Goal: Navigation & Orientation: Find specific page/section

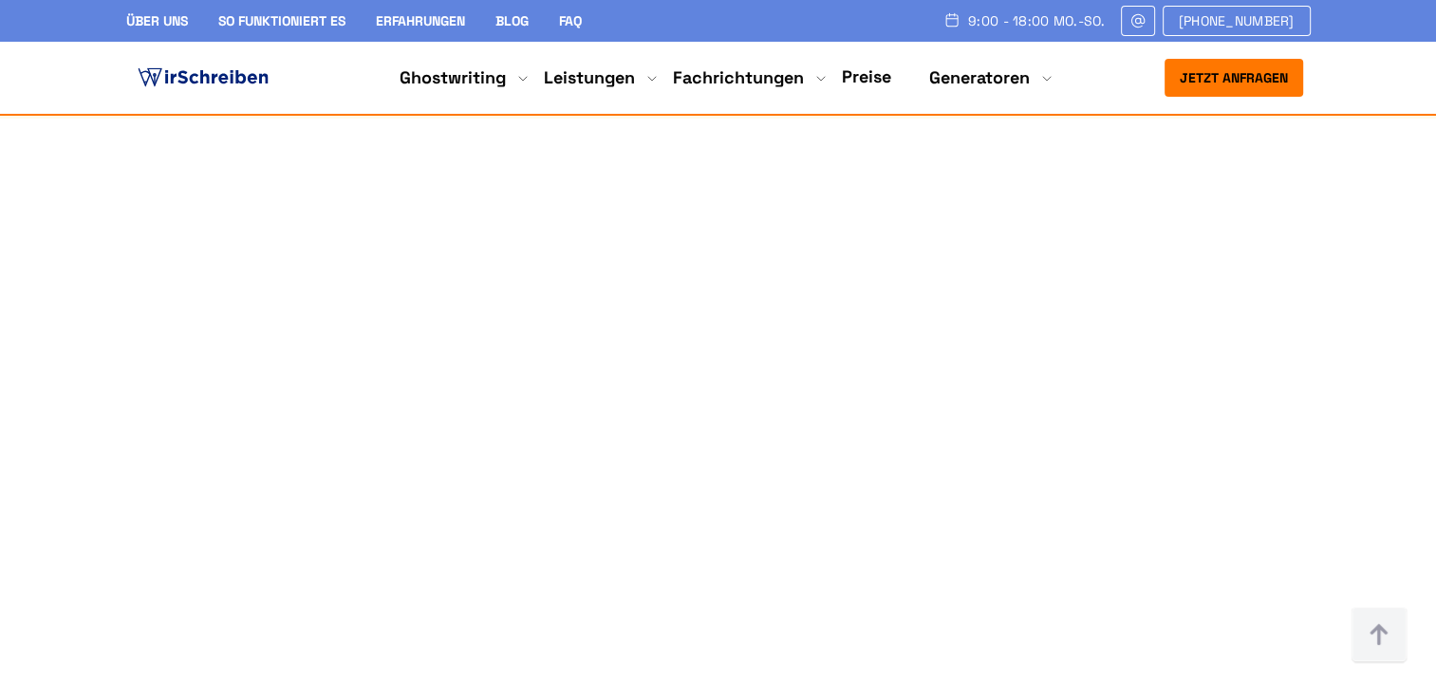
scroll to position [1097, 0]
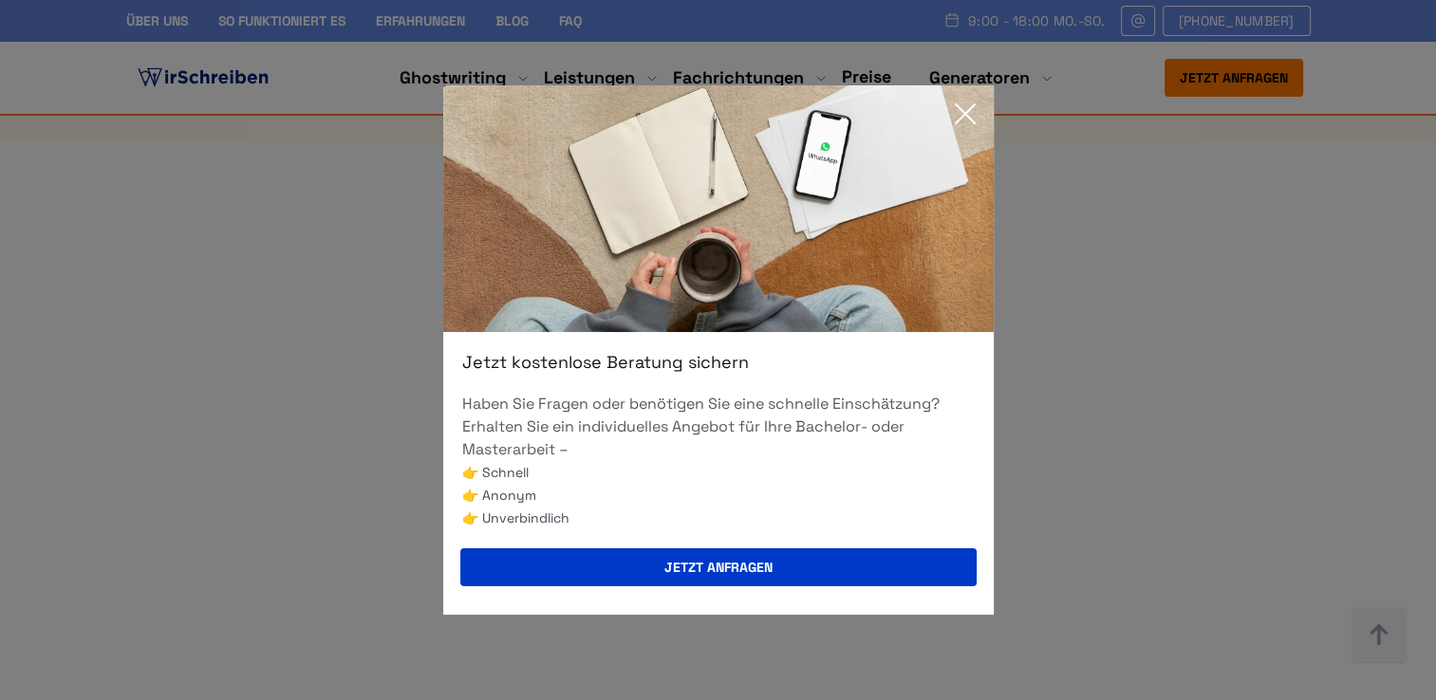
click at [960, 112] on icon at bounding box center [965, 114] width 38 height 38
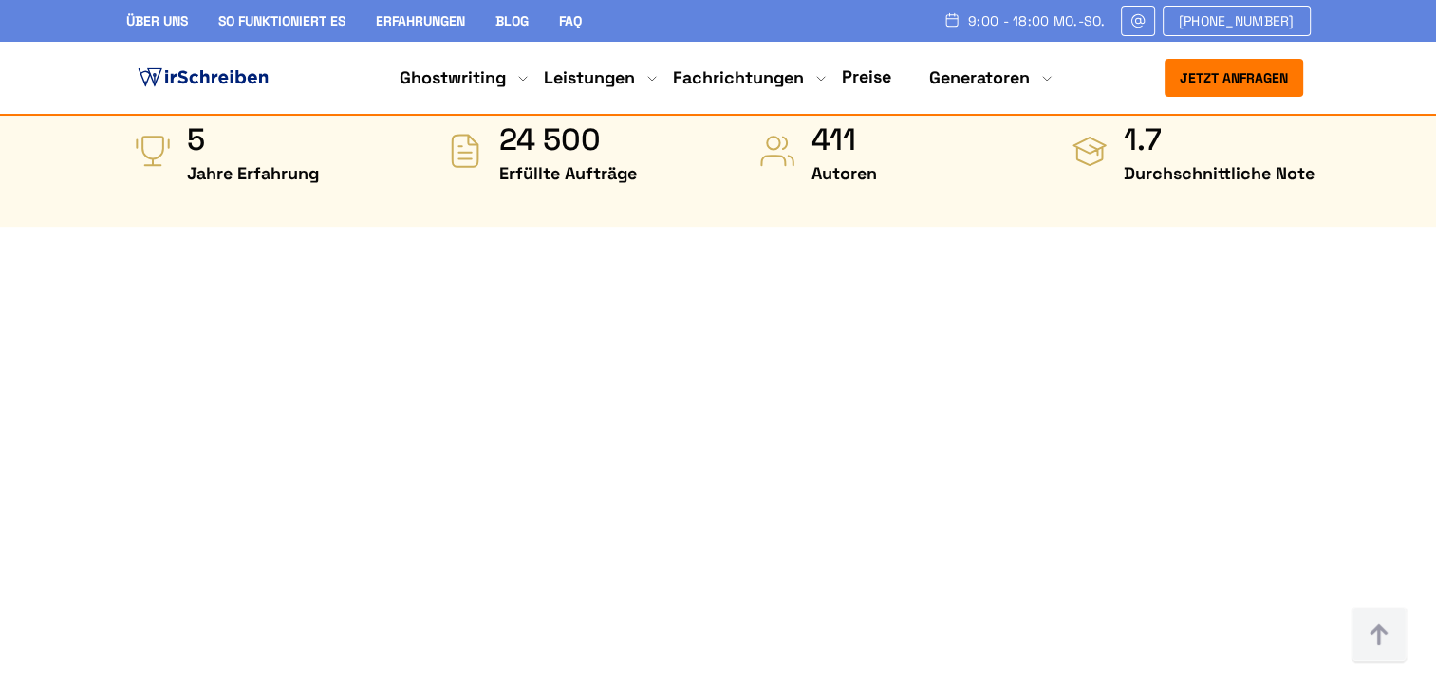
scroll to position [1093, 0]
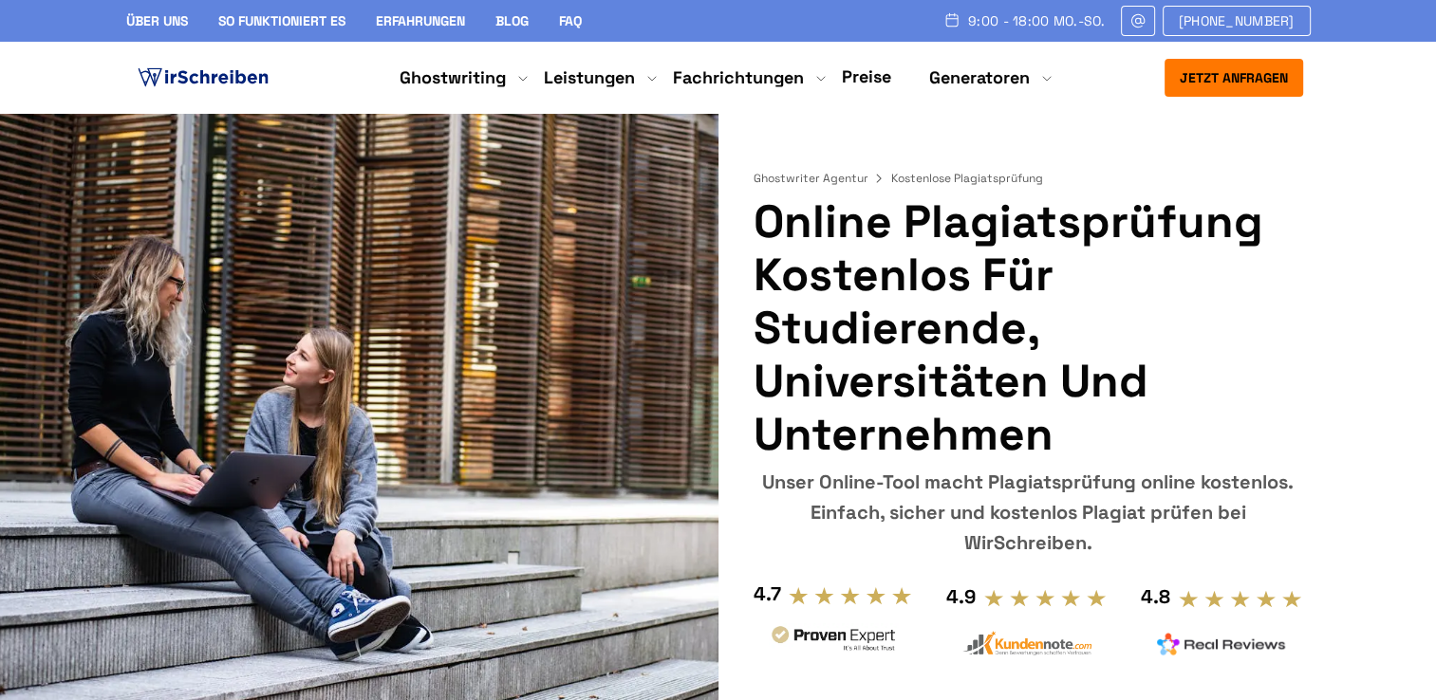
click at [861, 81] on link "Preise" at bounding box center [866, 76] width 49 height 22
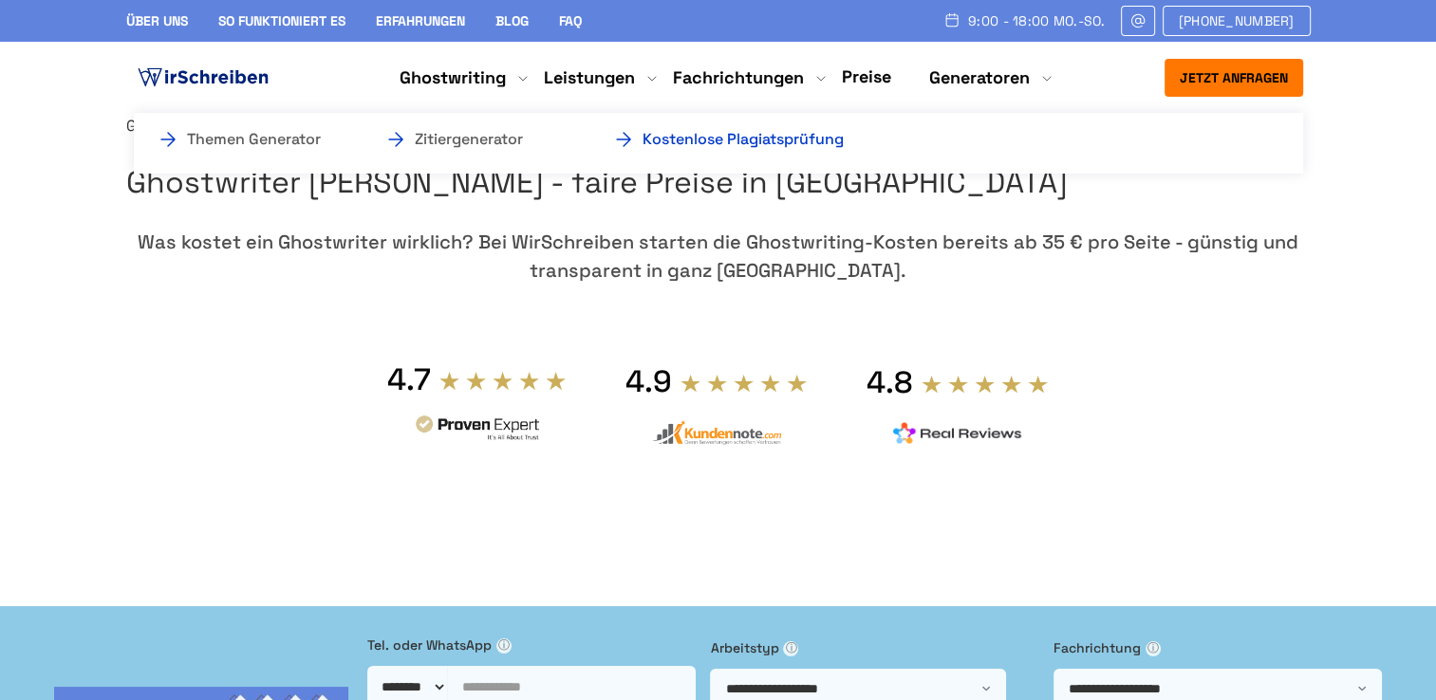
click at [802, 144] on link "Kostenlose Plagiatsprüfung" at bounding box center [707, 139] width 190 height 23
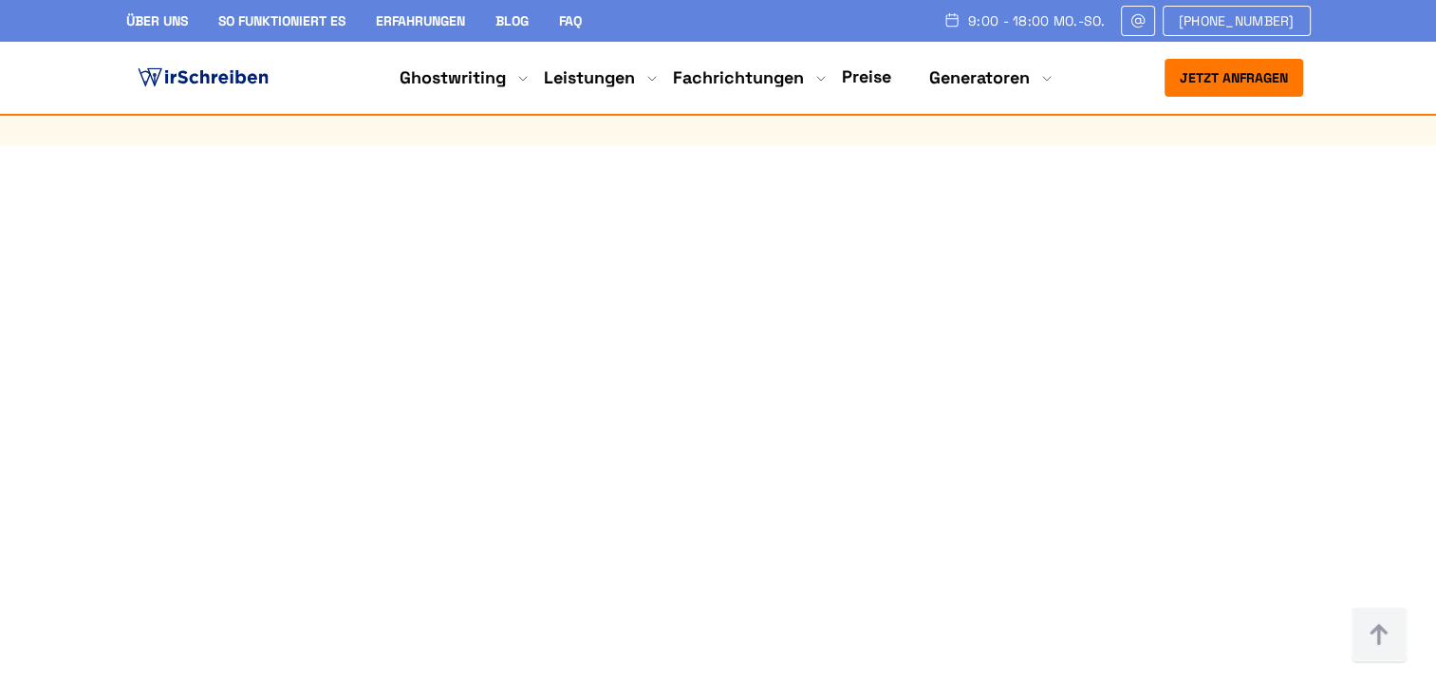
scroll to position [1048, 0]
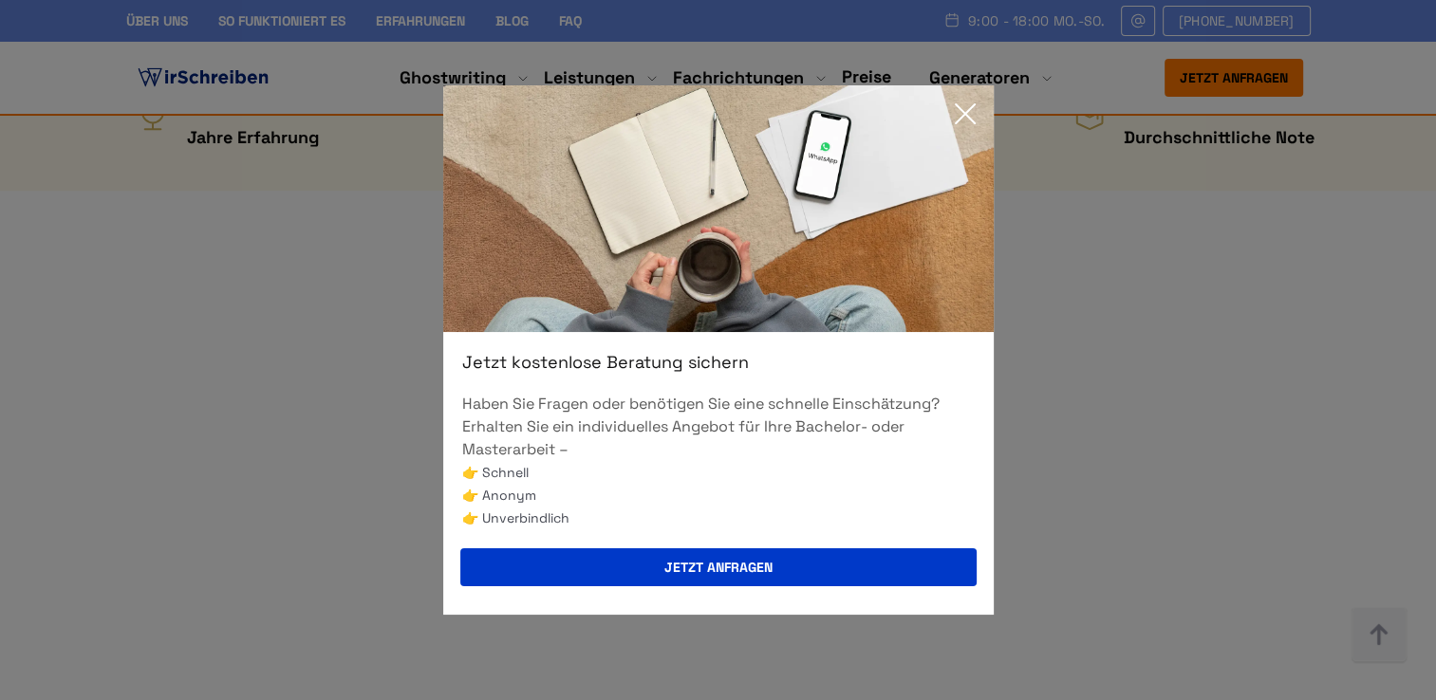
click at [969, 131] on icon at bounding box center [965, 114] width 38 height 38
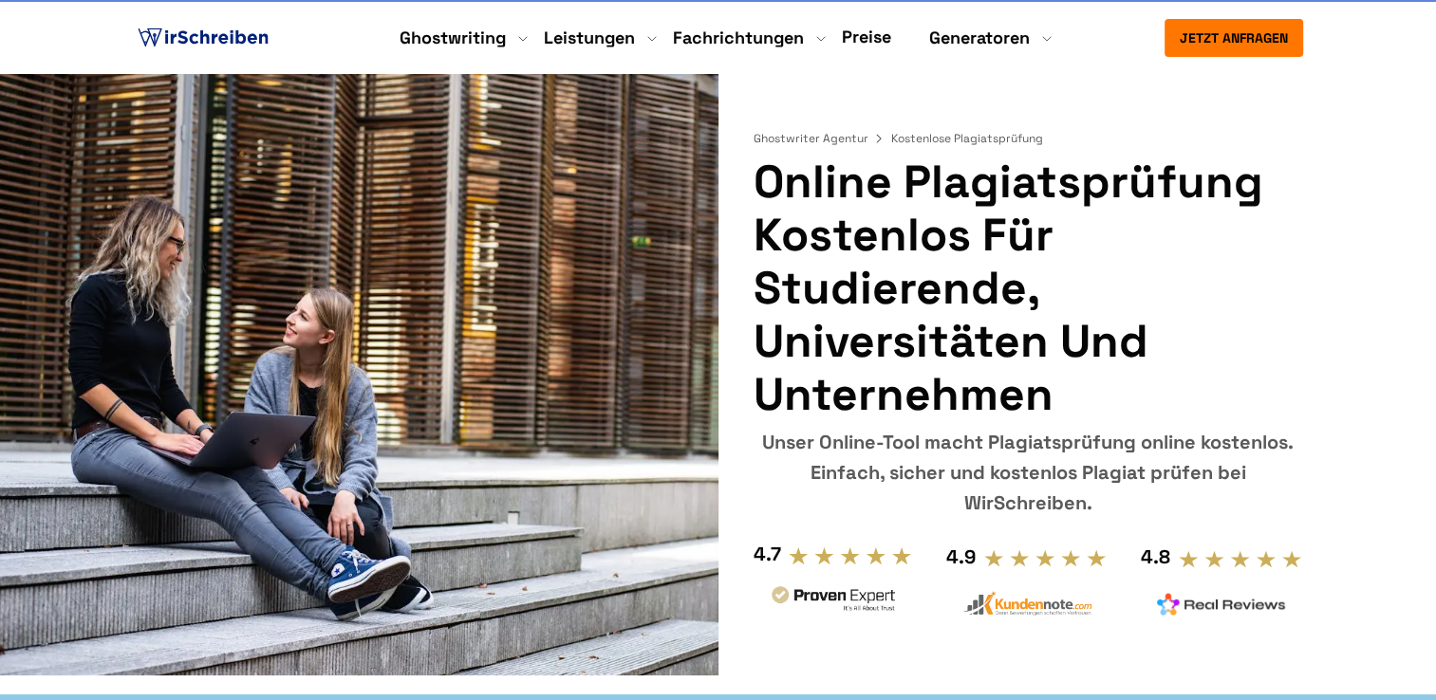
scroll to position [0, 0]
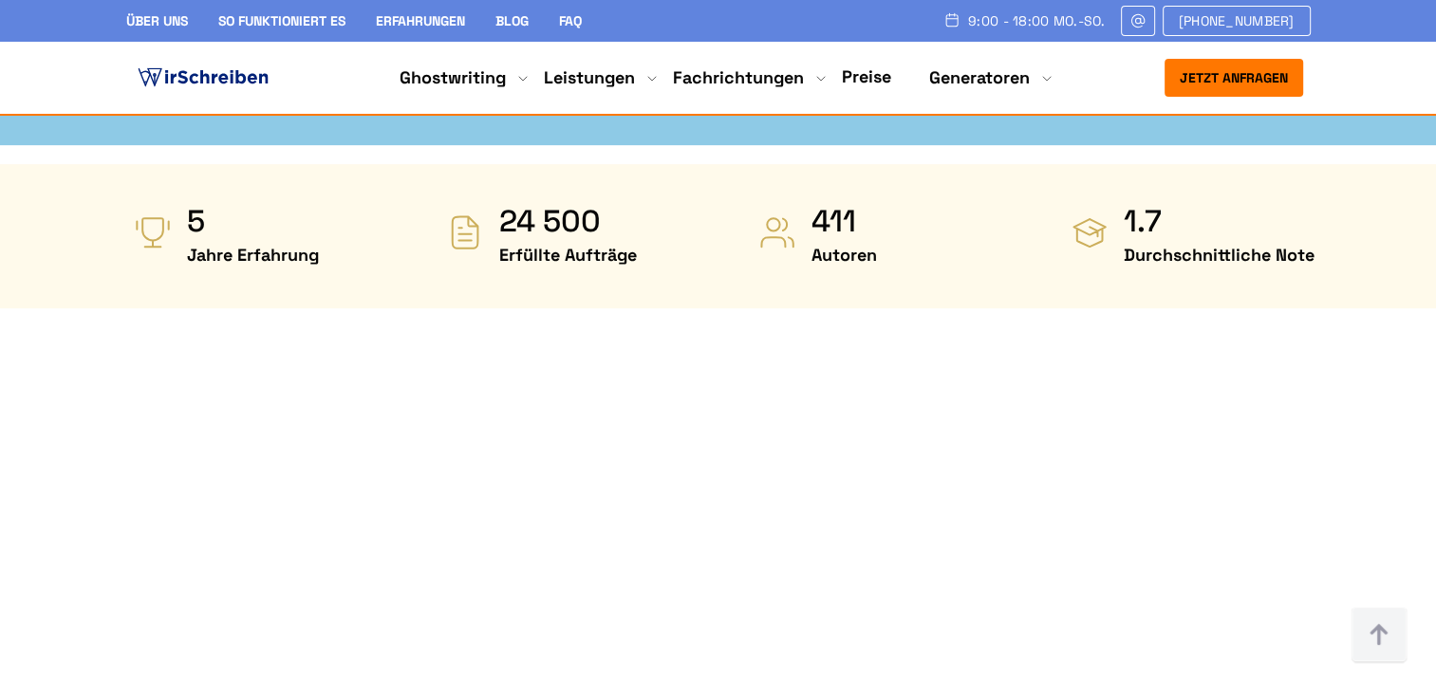
scroll to position [953, 0]
